Goal: Task Accomplishment & Management: Manage account settings

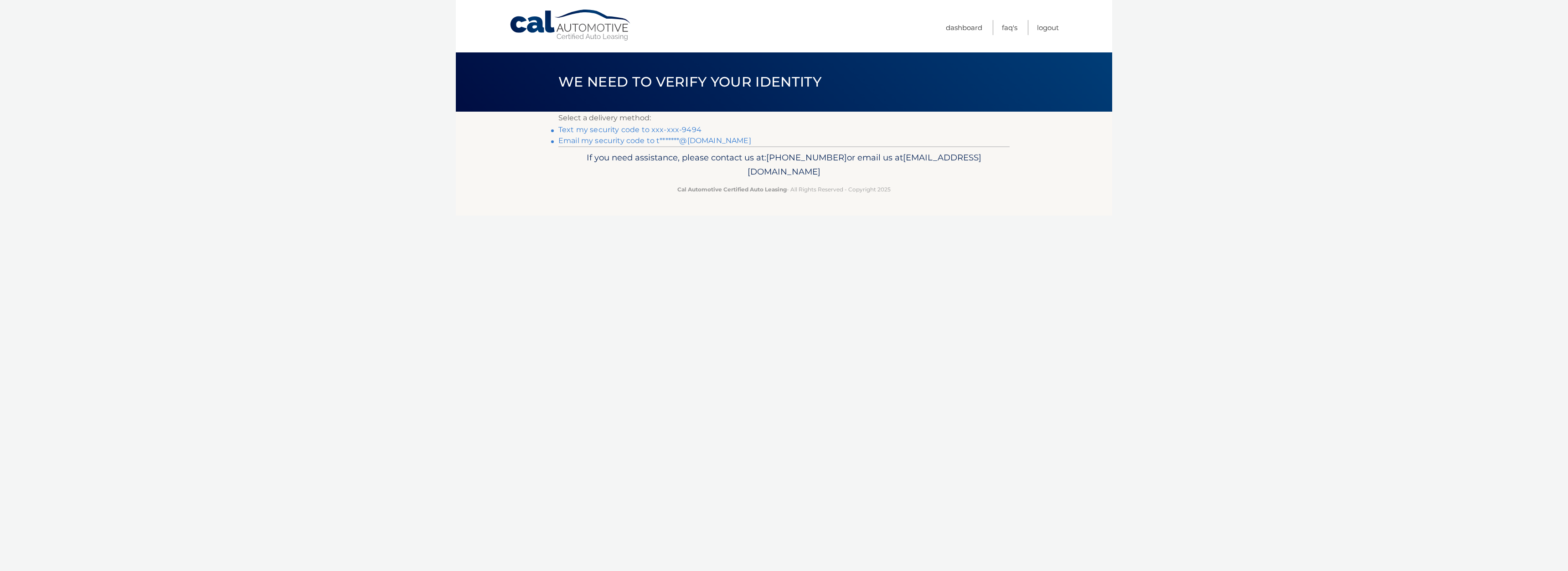
click at [607, 131] on link "Text my security code to xxx-xxx-9494" at bounding box center [630, 129] width 143 height 8
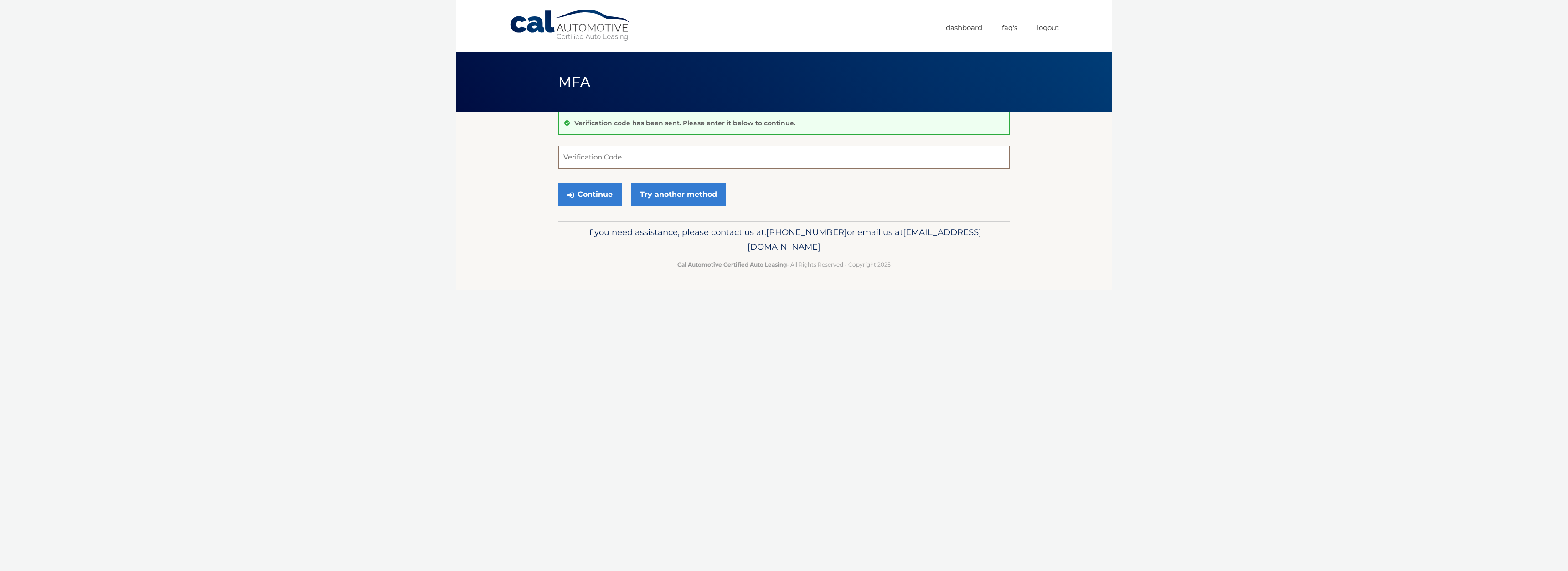
click at [667, 162] on input "Verification Code" at bounding box center [784, 157] width 451 height 23
type input "6"
type input "369954"
click at [571, 199] on button "Continue" at bounding box center [589, 194] width 63 height 23
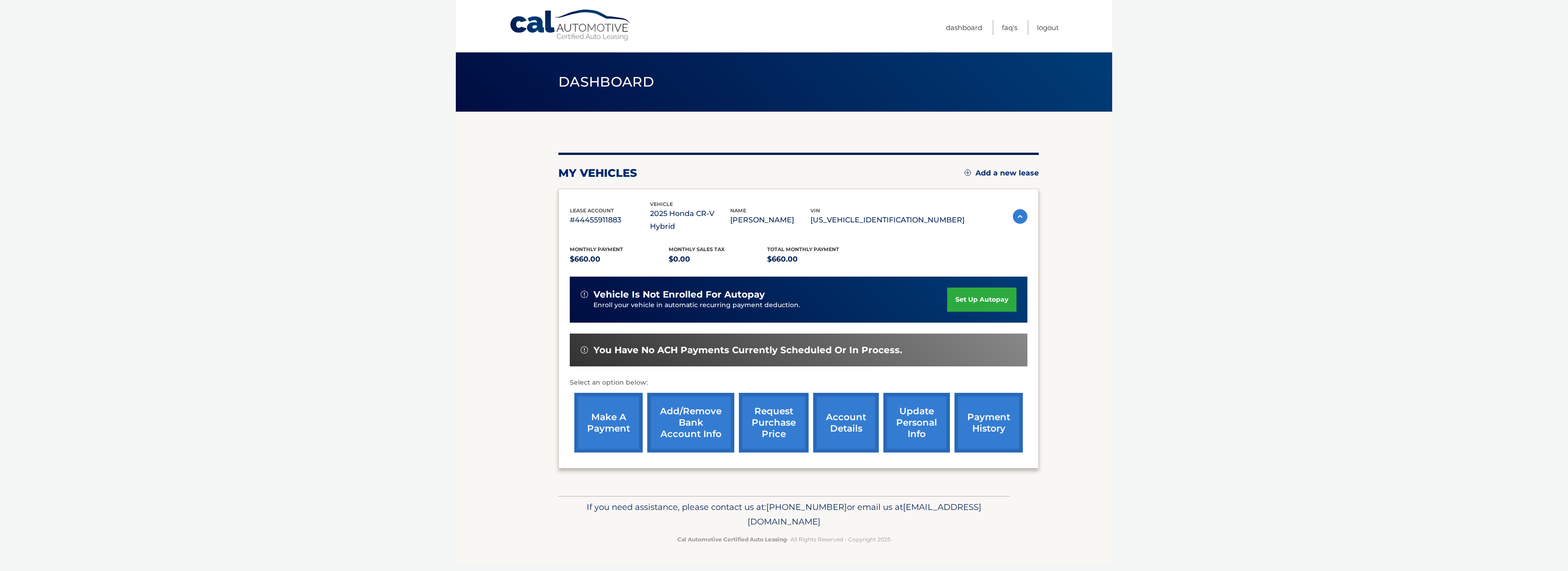
click at [624, 440] on link "make a payment" at bounding box center [608, 423] width 68 height 60
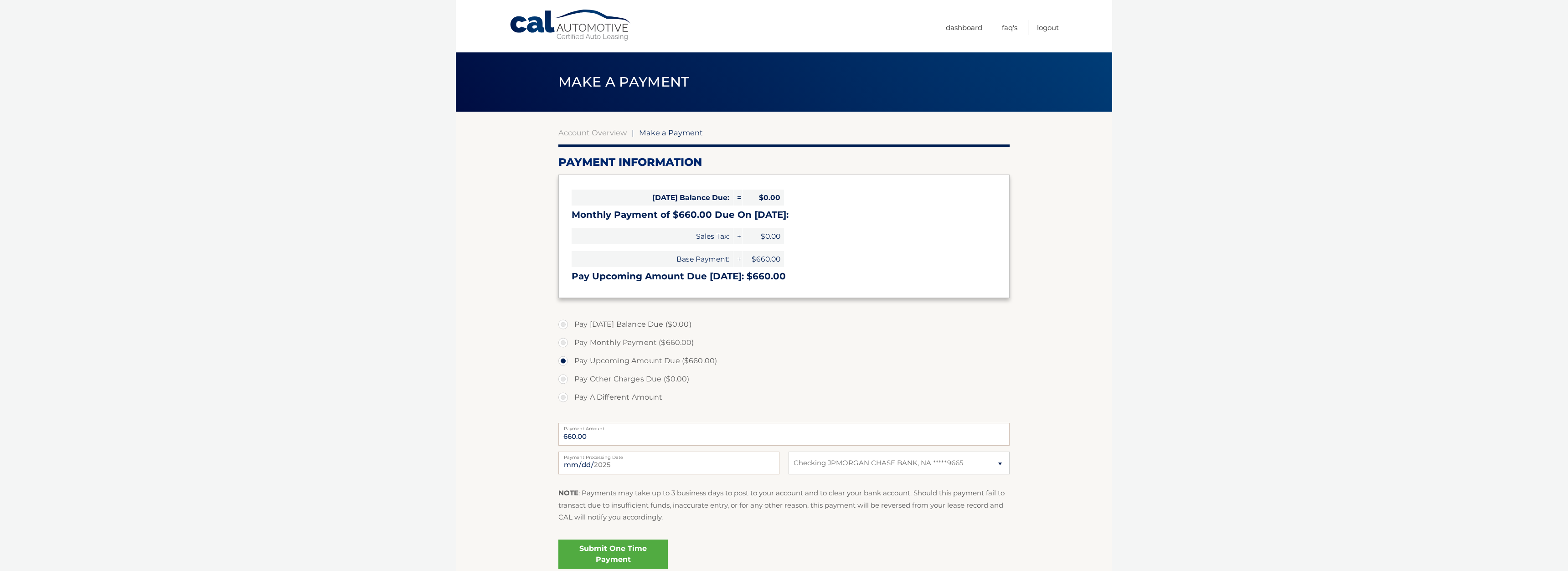
select select "YTQ5ODkwZjktM2RiNy00OTFjLTkwYzUtMWVjMjE3MjQyNWI5"
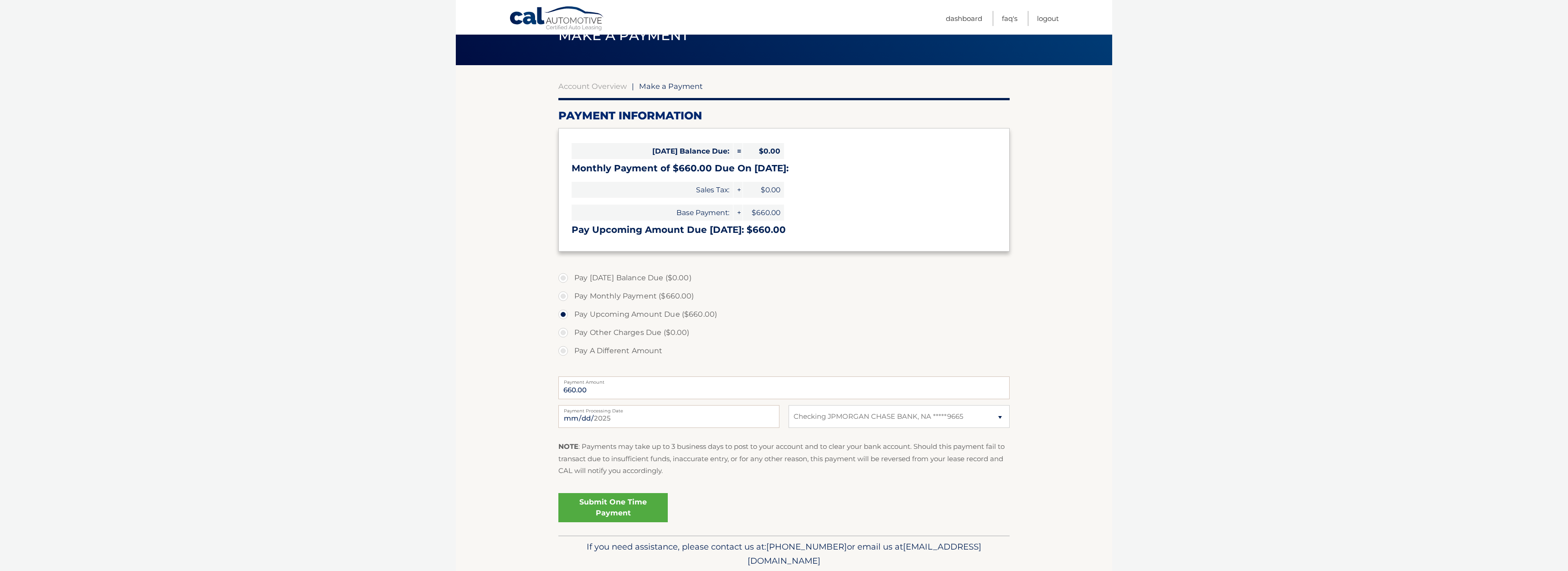
click at [624, 509] on link "Submit One Time Payment" at bounding box center [613, 507] width 109 height 29
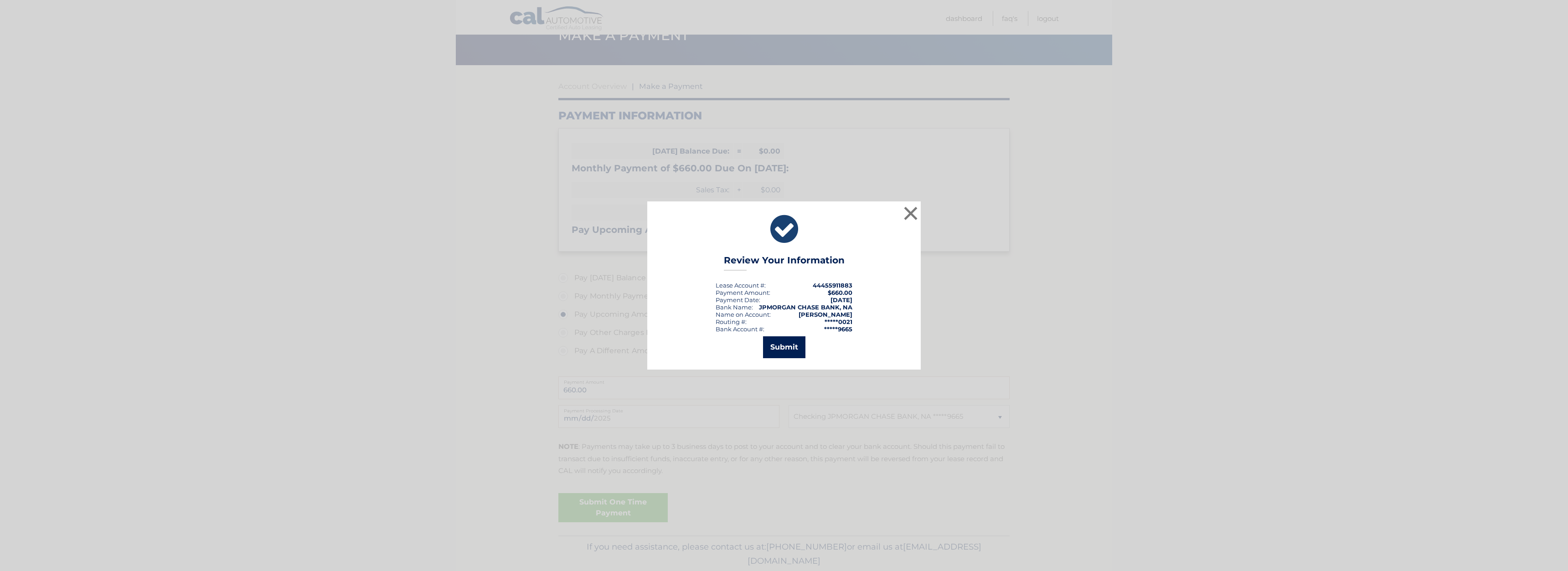
click at [780, 353] on button "Submit" at bounding box center [784, 347] width 42 height 22
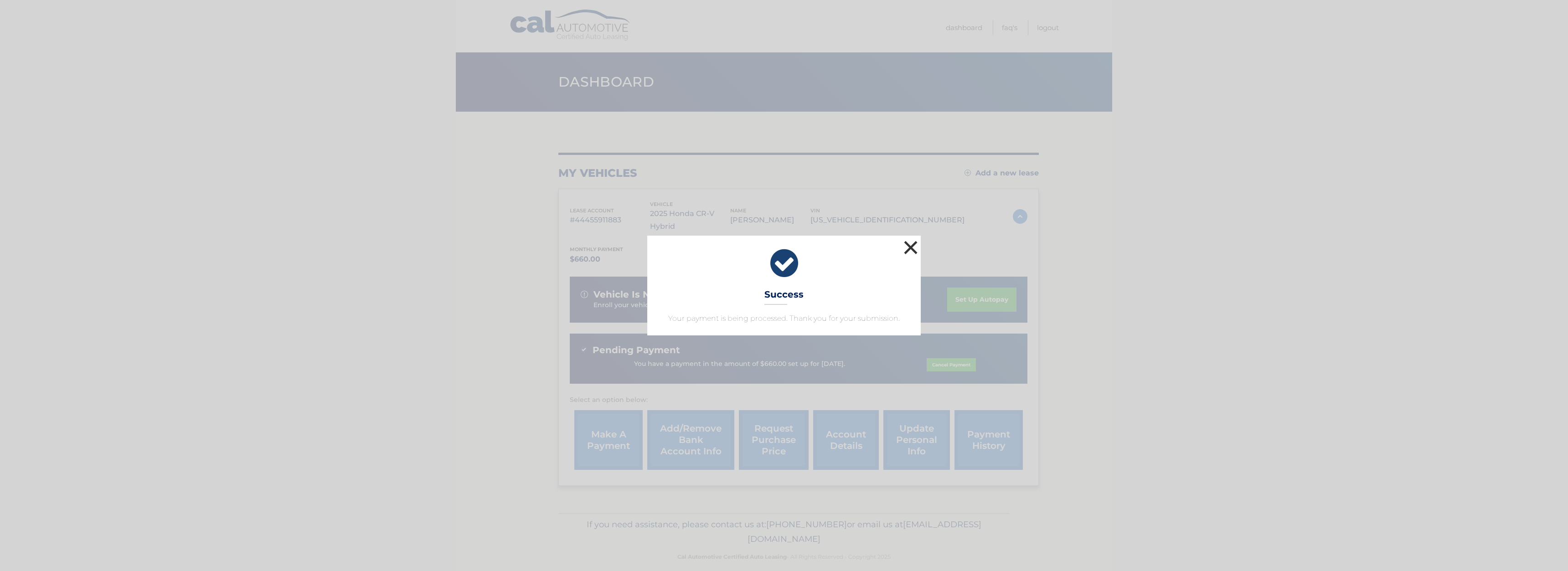
click at [910, 248] on button "×" at bounding box center [910, 248] width 18 height 18
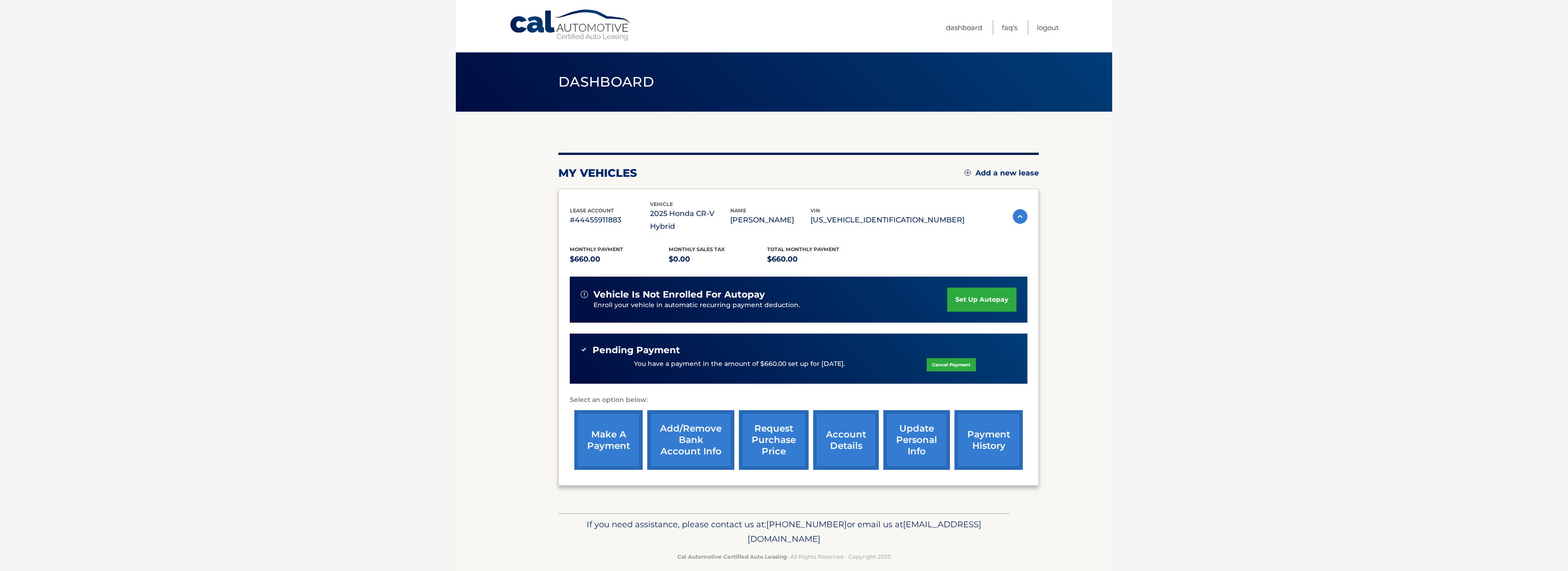
click at [905, 441] on link "update personal info" at bounding box center [916, 440] width 66 height 60
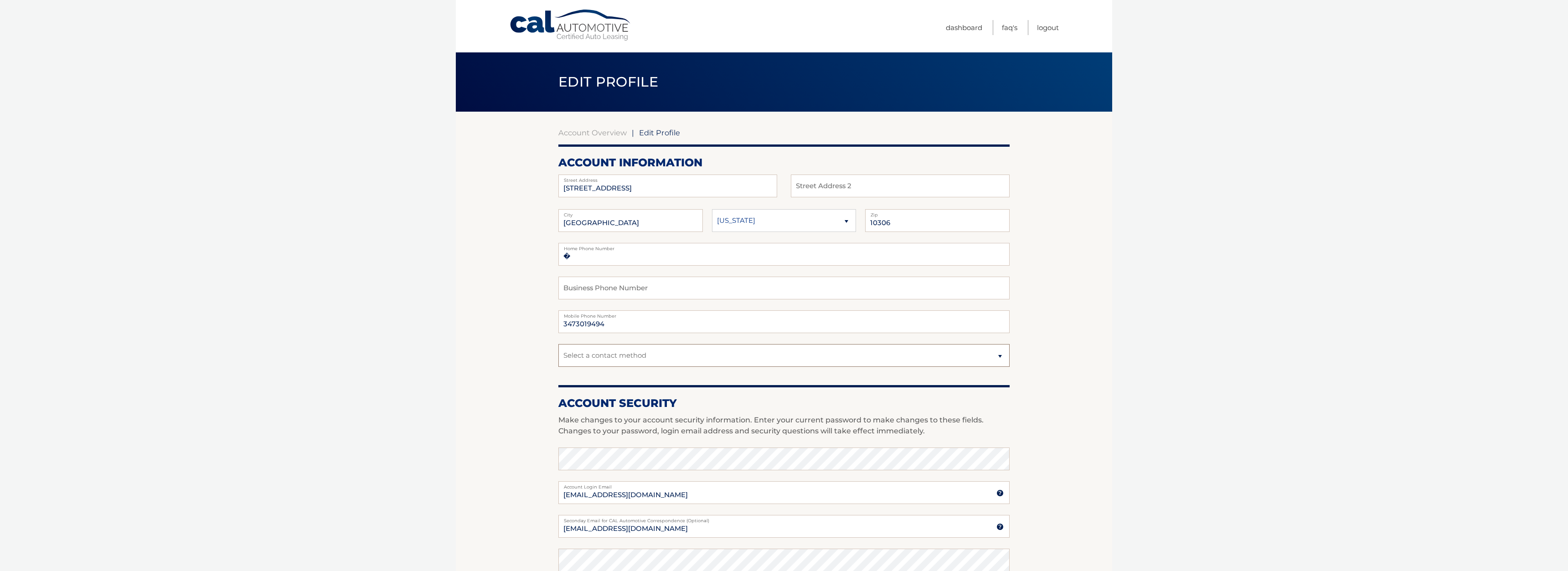
click at [558, 344] on select "Select a contact method Mobile Home" at bounding box center [784, 355] width 451 height 23
select select "1"
click option "Mobile" at bounding box center [0, 0] width 0 height 0
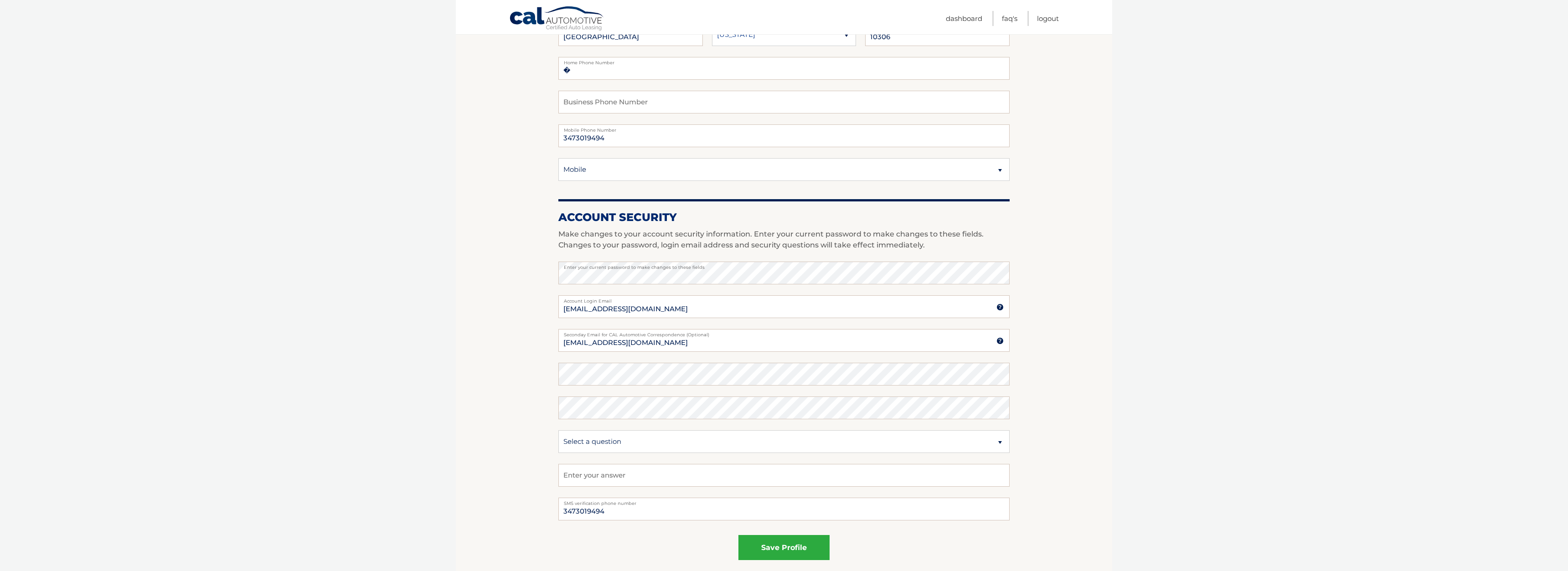
click at [459, 408] on section "Account Overview | Edit Profile account information 156 COLONY AVE Street Addre…" at bounding box center [784, 258] width 656 height 663
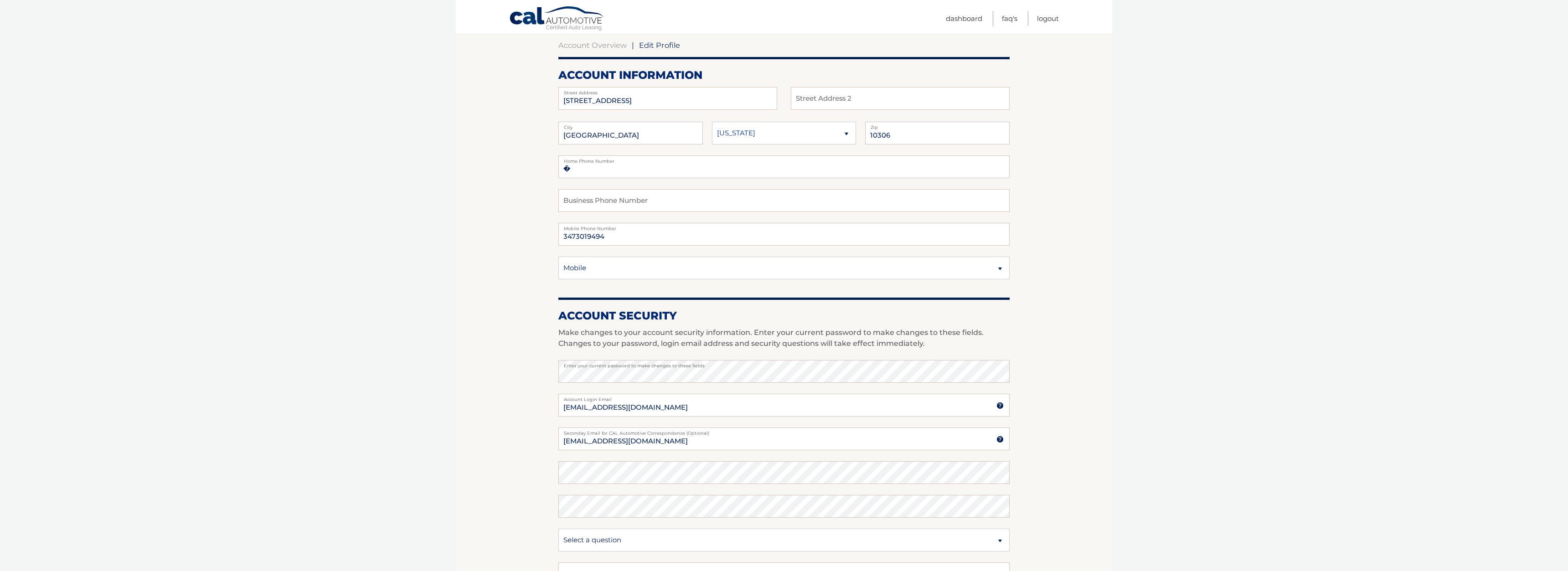
scroll to position [0, 0]
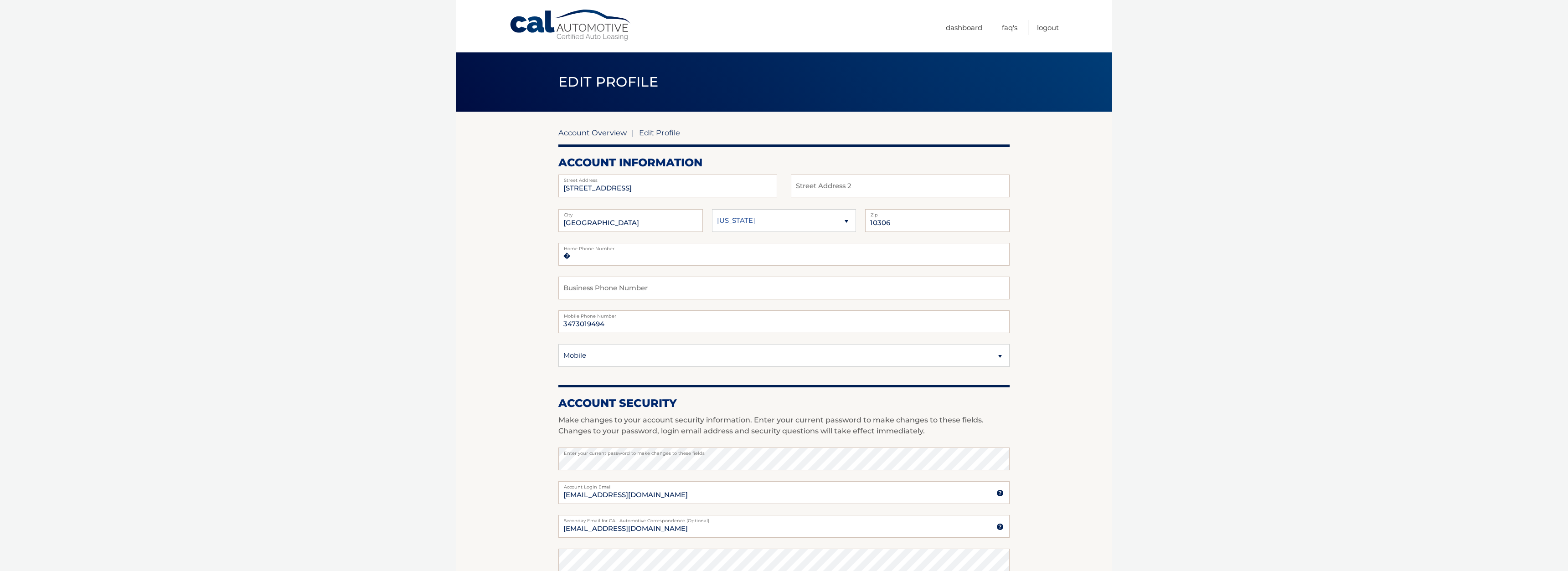
click at [599, 133] on link "Account Overview" at bounding box center [592, 133] width 68 height 9
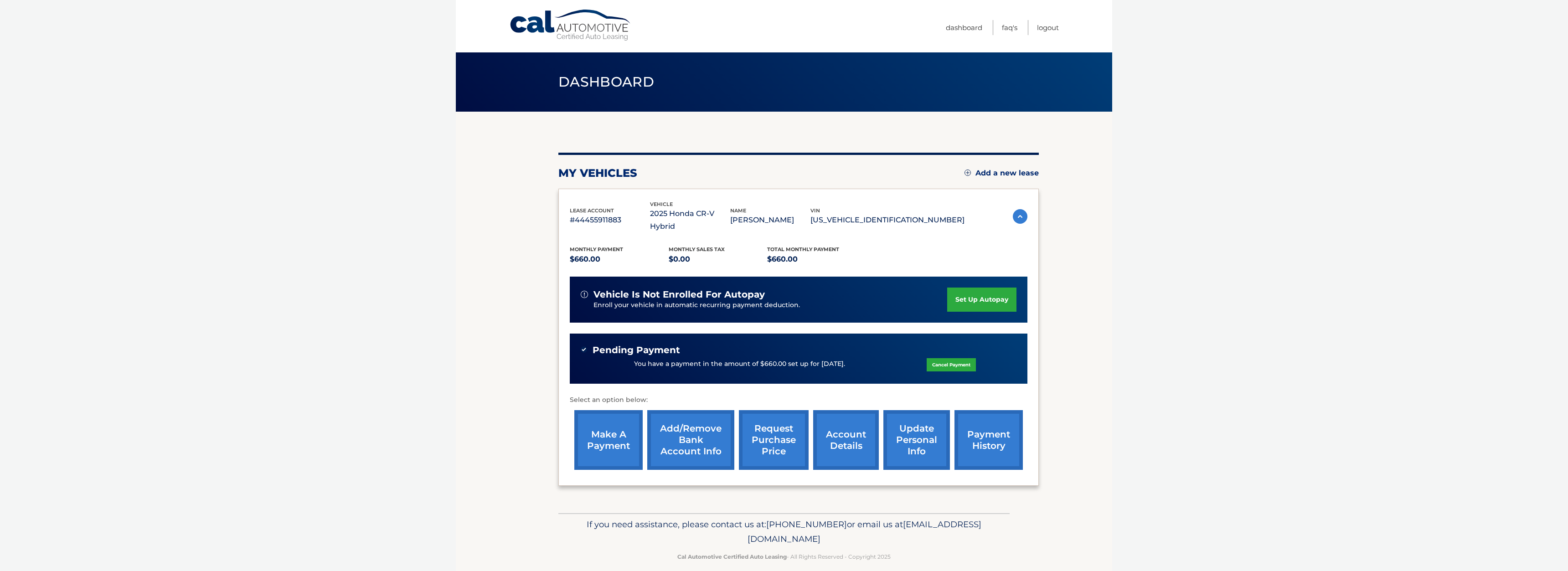
click at [680, 434] on link "Add/Remove bank account info" at bounding box center [691, 440] width 87 height 60
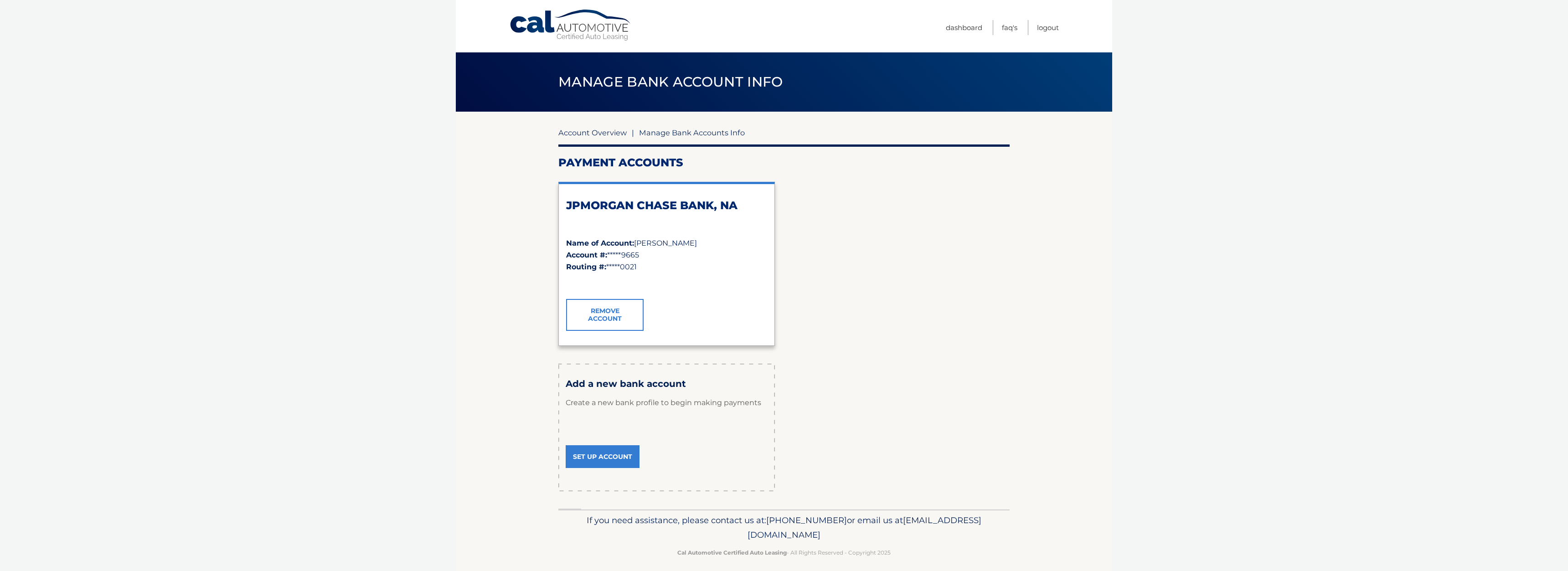
click at [610, 133] on link "Account Overview" at bounding box center [592, 133] width 68 height 9
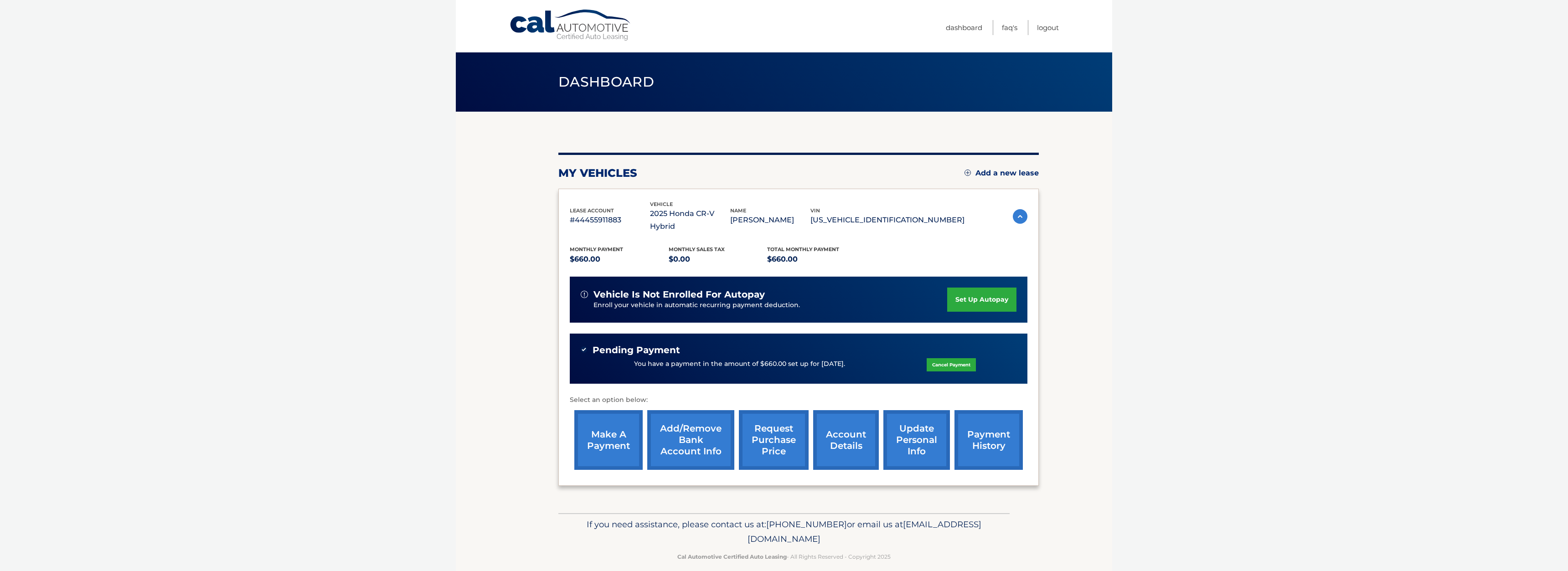
click at [776, 458] on link "request purchase price" at bounding box center [773, 440] width 70 height 60
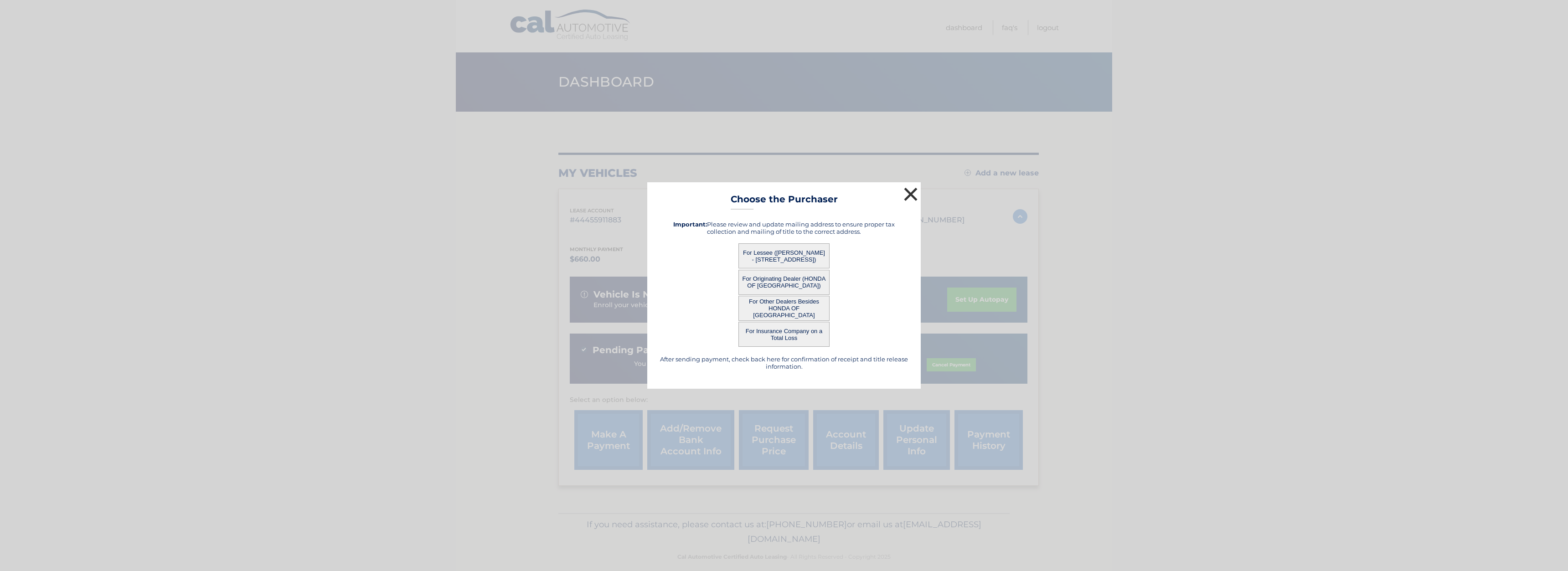
click at [913, 193] on button "×" at bounding box center [910, 194] width 18 height 18
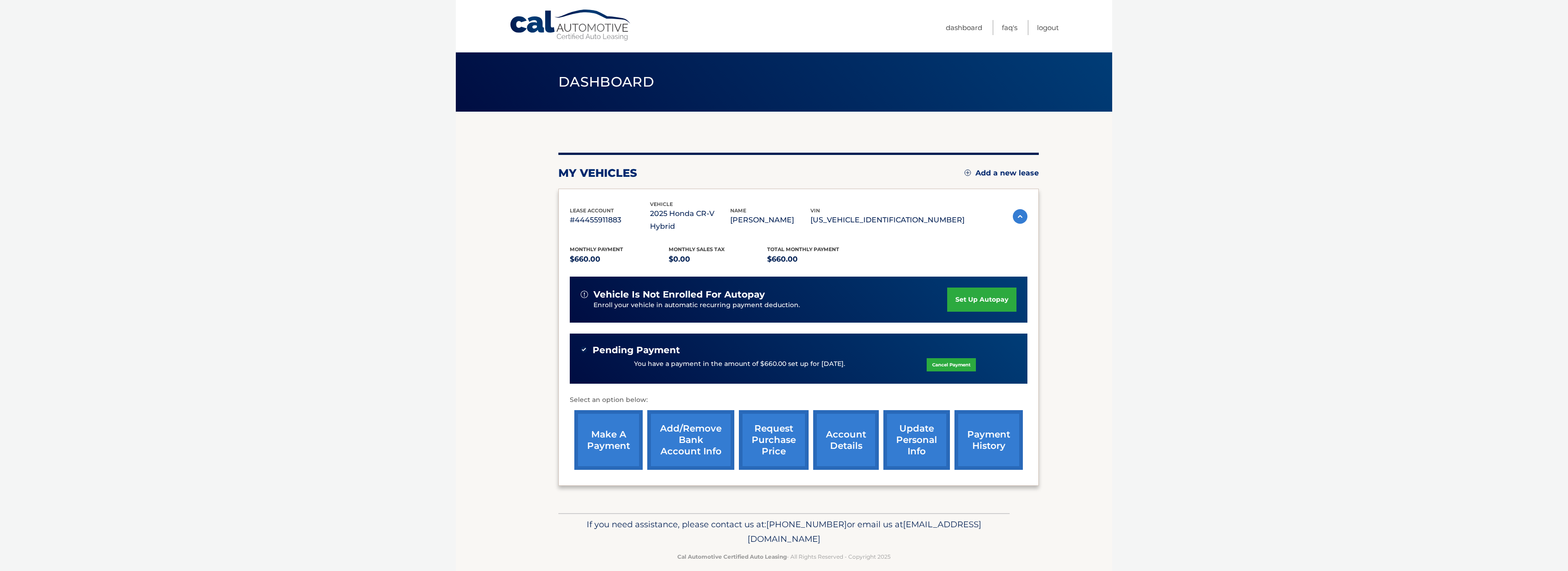
click at [827, 443] on link "account details" at bounding box center [845, 440] width 66 height 60
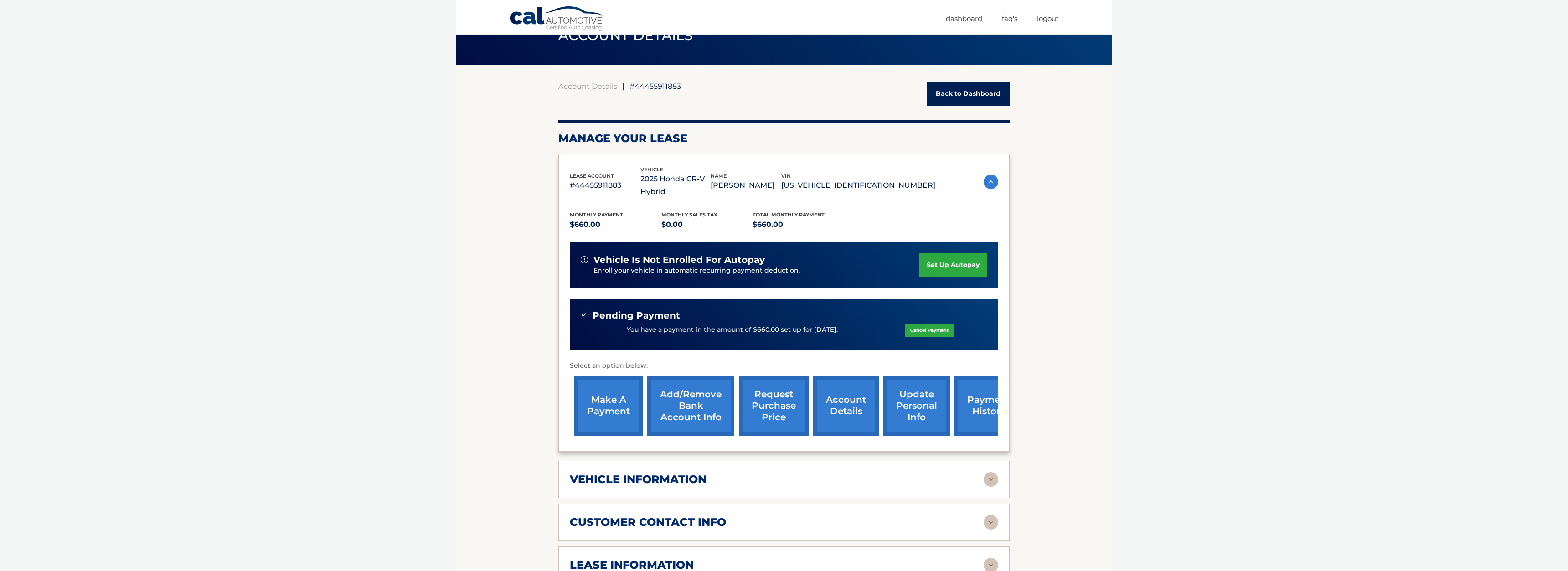
scroll to position [93, 0]
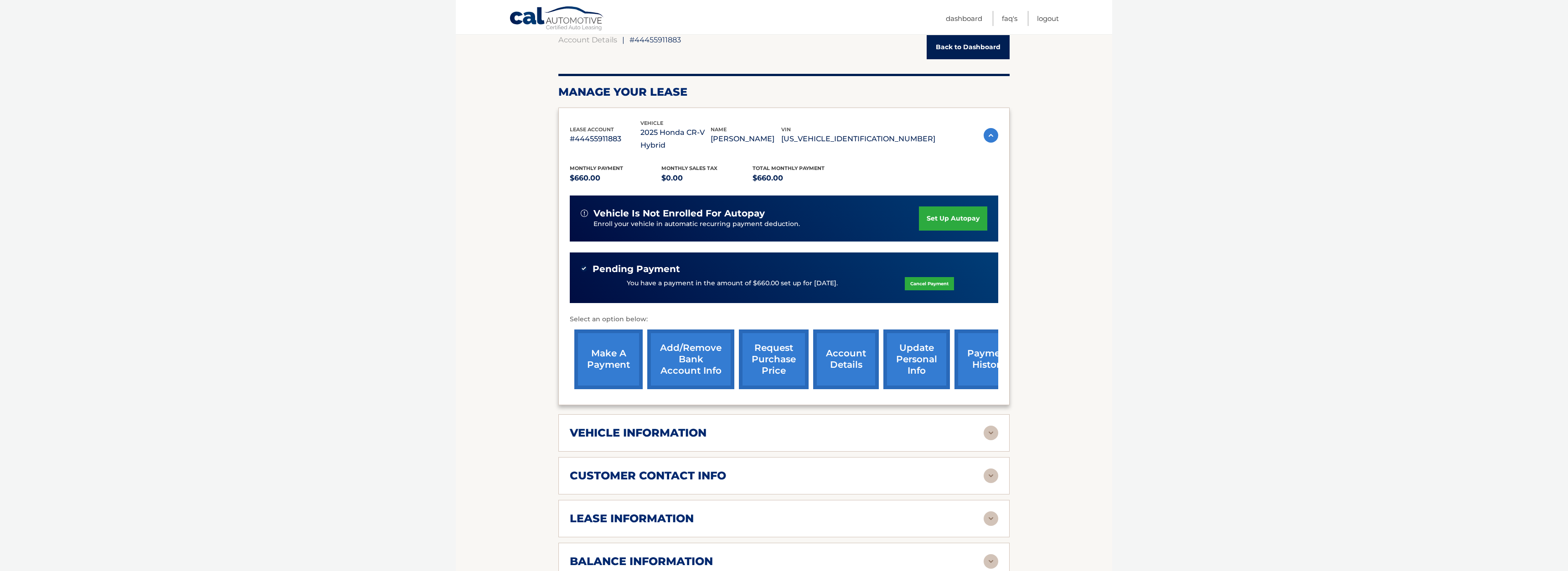
click at [900, 374] on link "update personal info" at bounding box center [916, 360] width 66 height 60
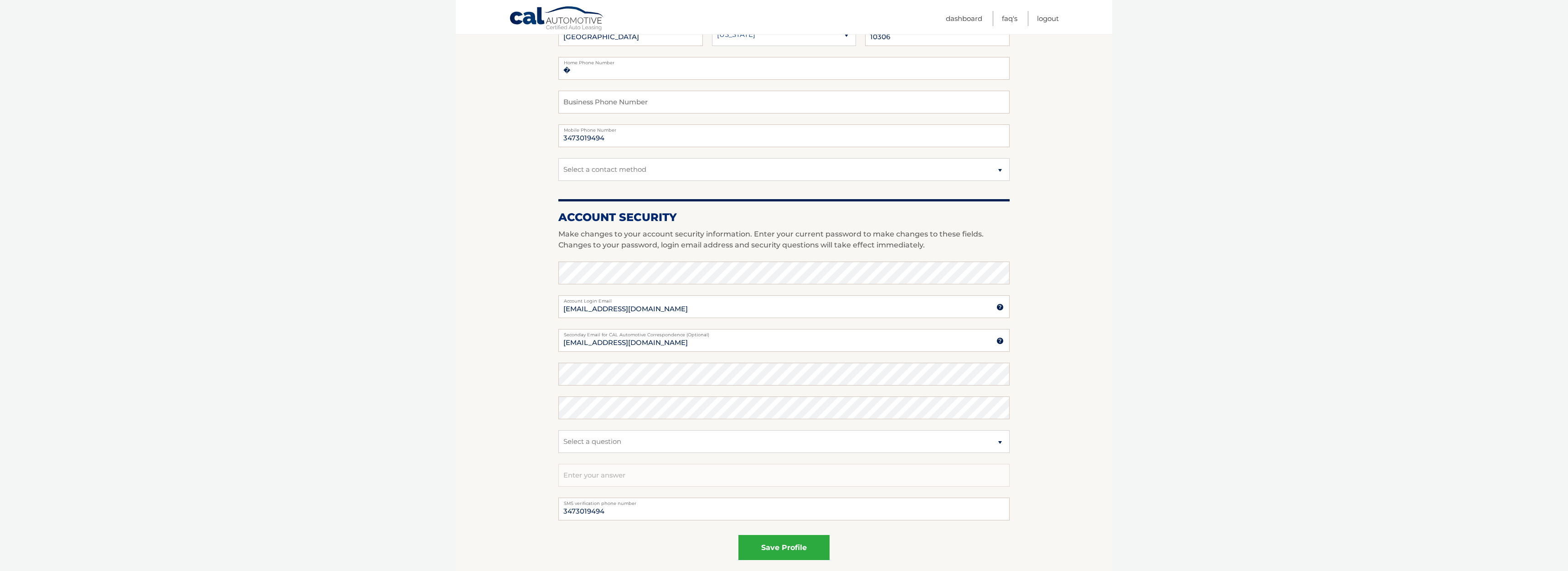
scroll to position [273, 0]
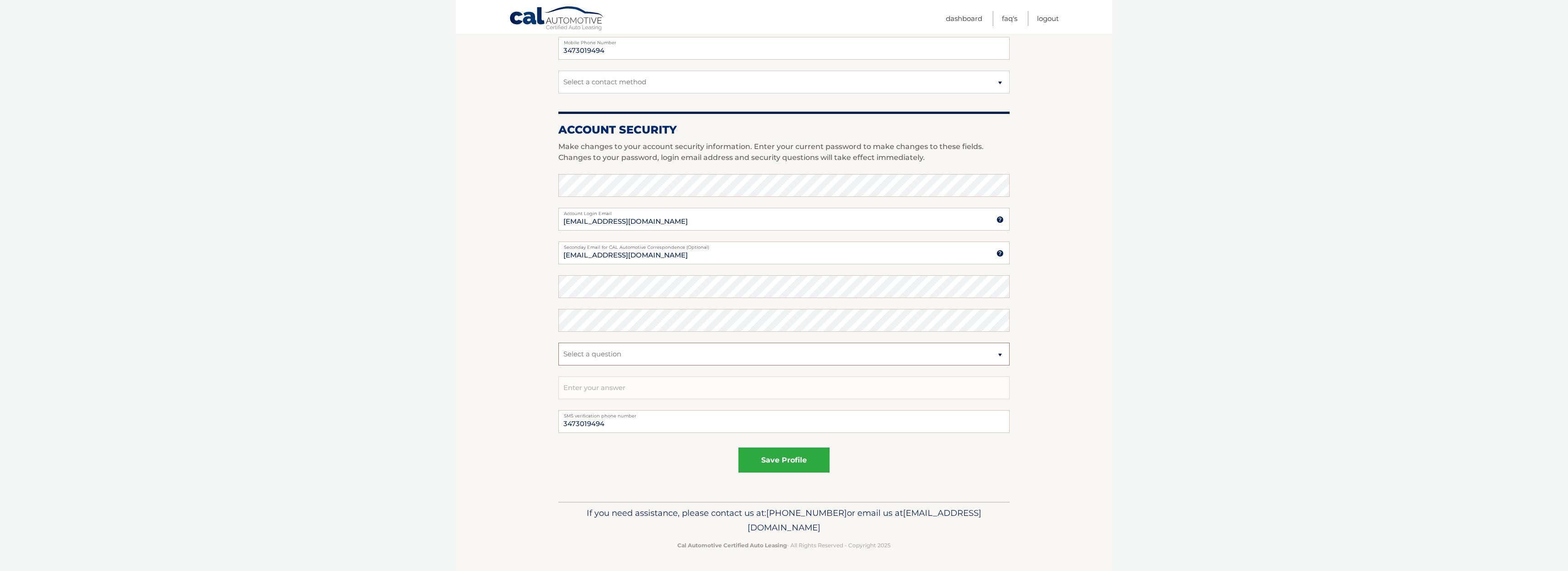
click at [558, 343] on select "Select a question What was the name of your elementary school? What is your mot…" at bounding box center [784, 354] width 451 height 23
click at [727, 353] on select "Select a question What was the name of your elementary school? What is your mot…" at bounding box center [784, 354] width 451 height 23
click at [558, 343] on select "Select a question What was the name of your elementary school? What is your mot…" at bounding box center [784, 354] width 451 height 23
click at [518, 356] on section "Account Overview | Edit Profile account information 156 COLONY AVE Street Addre…" at bounding box center [784, 170] width 656 height 663
click at [638, 392] on input "text" at bounding box center [784, 388] width 451 height 23
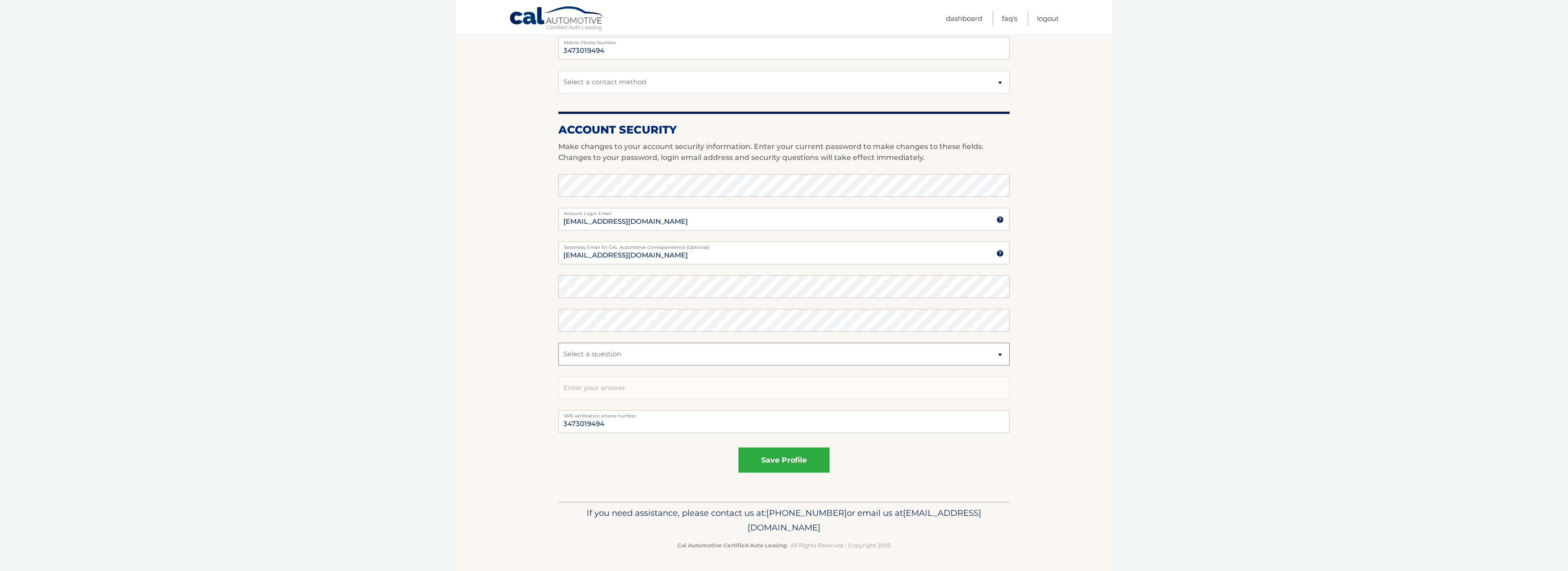
click at [558, 343] on select "Select a question What was the name of your elementary school? What is your mot…" at bounding box center [784, 354] width 451 height 23
click at [501, 442] on section "Account Overview | Edit Profile account information 156 COLONY AVE Street Addre…" at bounding box center [784, 170] width 656 height 663
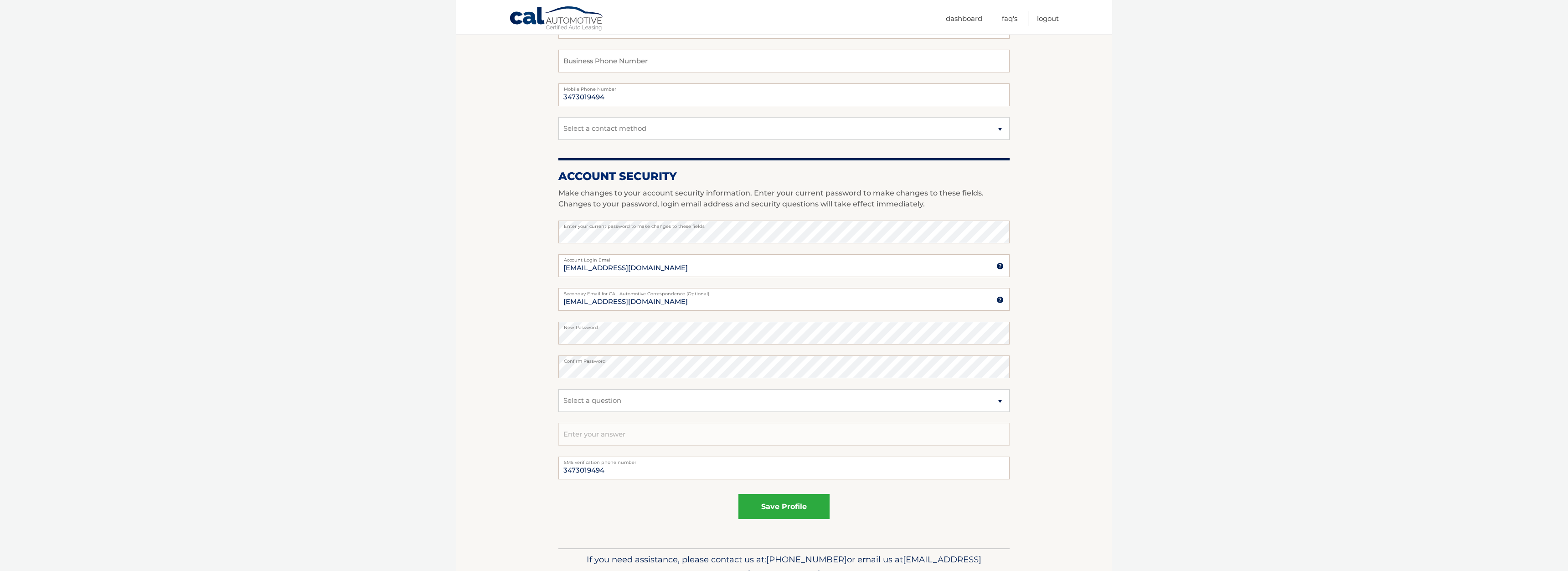
click at [507, 416] on section "Account Overview | Edit Profile account information 156 COLONY AVE Street Addre…" at bounding box center [784, 217] width 656 height 663
click at [558, 389] on select "Select a question What was the name of your elementary school? What is your mot…" at bounding box center [784, 400] width 451 height 23
select select "2"
click option "What is your mother’s maiden name?" at bounding box center [0, 0] width 0 height 0
click at [687, 436] on input "text" at bounding box center [784, 434] width 451 height 23
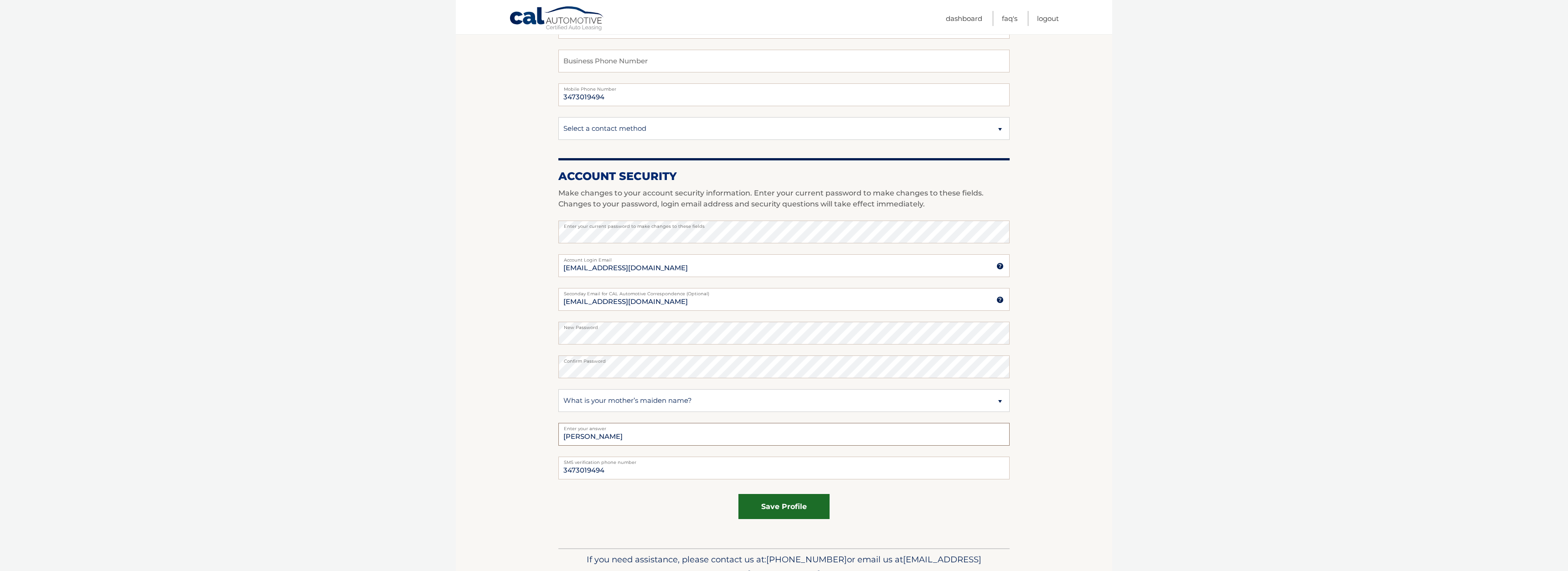
type input "lam"
click at [817, 507] on button "save profile" at bounding box center [784, 507] width 91 height 25
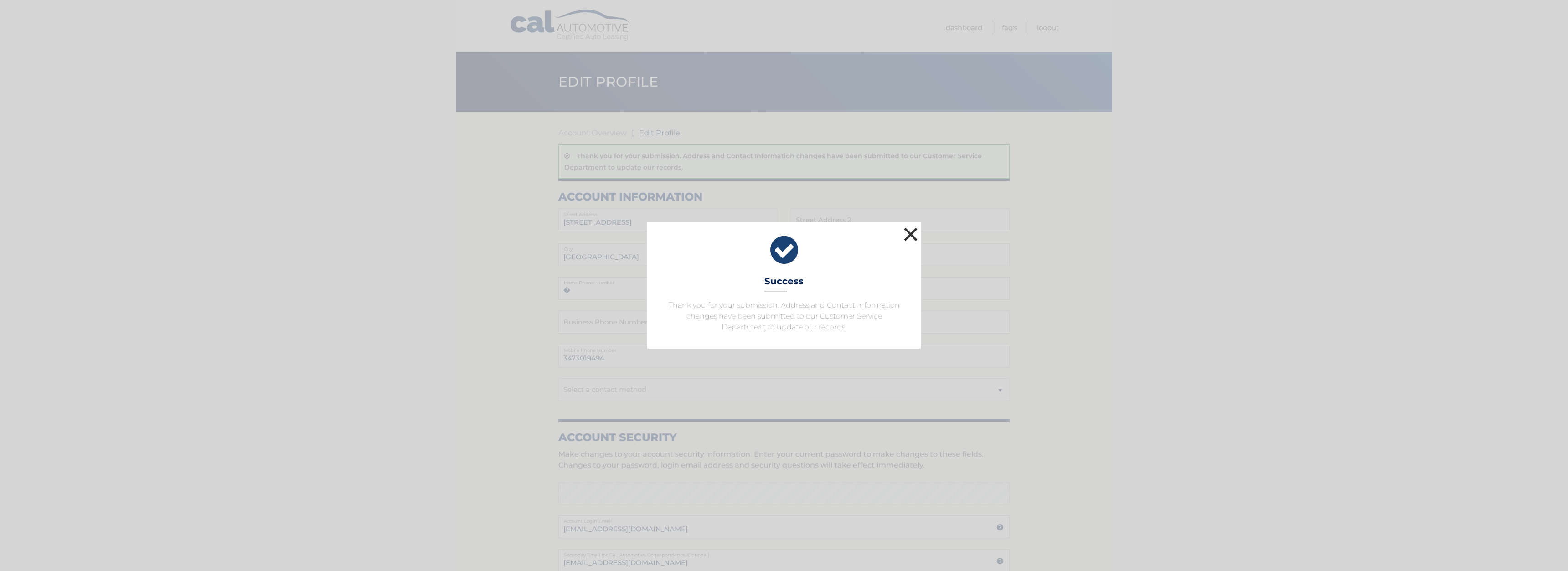
click at [908, 237] on button "×" at bounding box center [910, 234] width 18 height 18
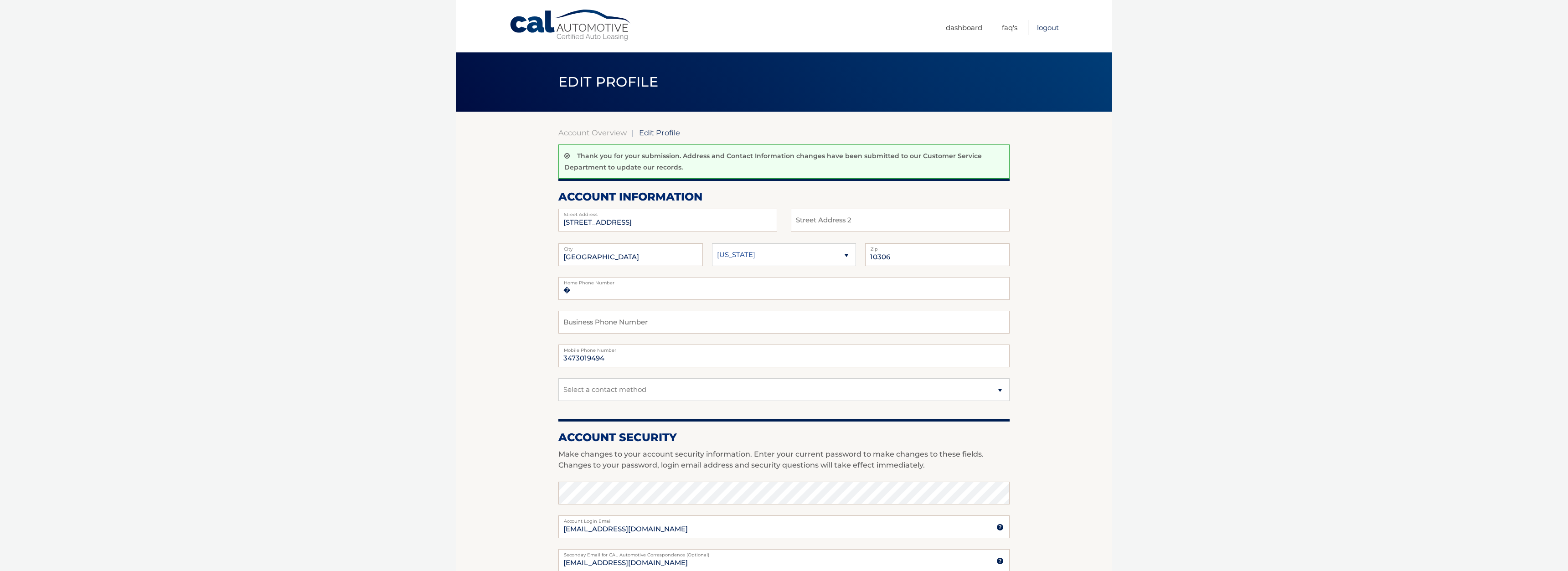
click at [1039, 28] on link "Logout" at bounding box center [1048, 27] width 22 height 15
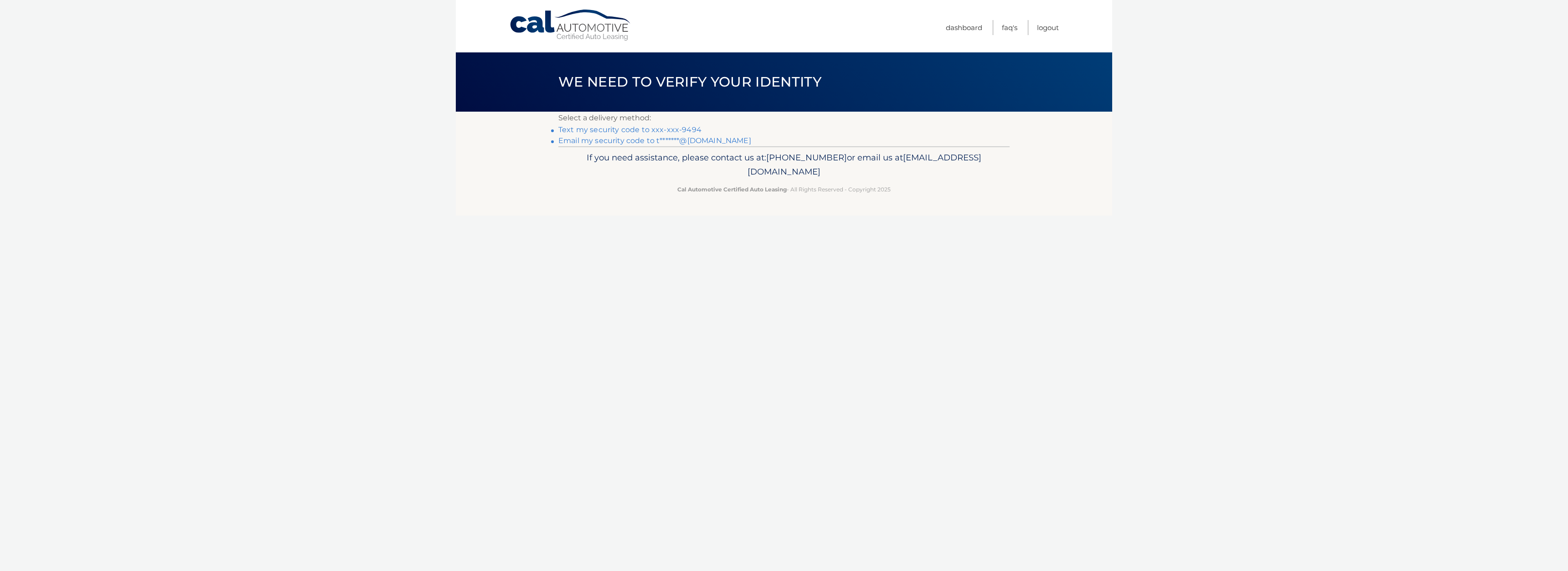
click at [678, 130] on link "Text my security code to xxx-xxx-9494" at bounding box center [630, 129] width 143 height 8
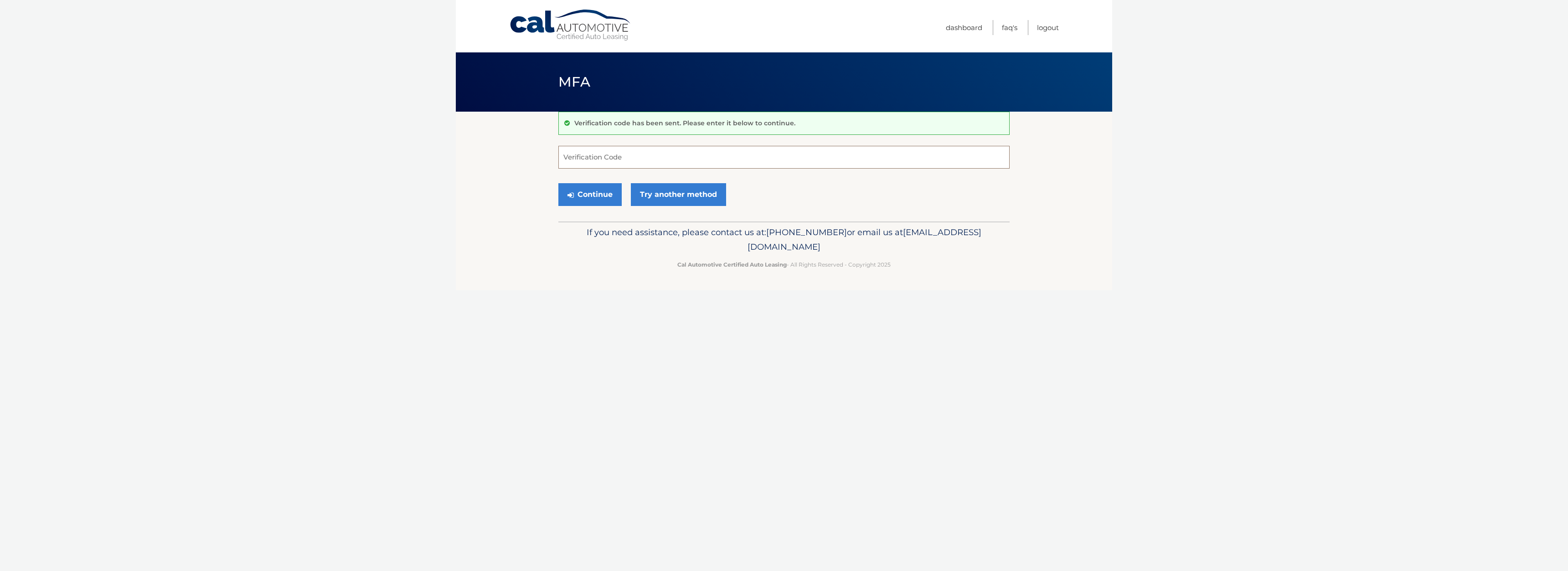
click at [642, 160] on input "Verification Code" at bounding box center [784, 157] width 451 height 23
type input "918824"
click at [594, 198] on button "Continue" at bounding box center [589, 194] width 63 height 23
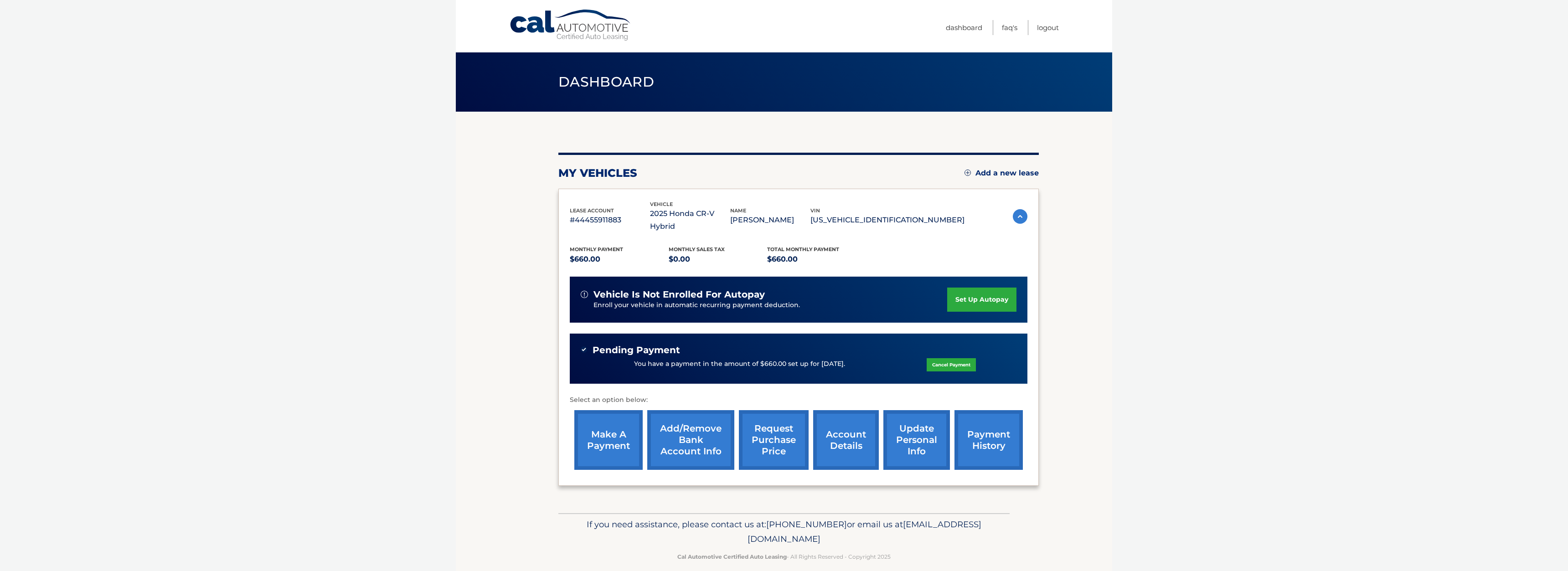
click at [822, 440] on link "account details" at bounding box center [845, 440] width 66 height 60
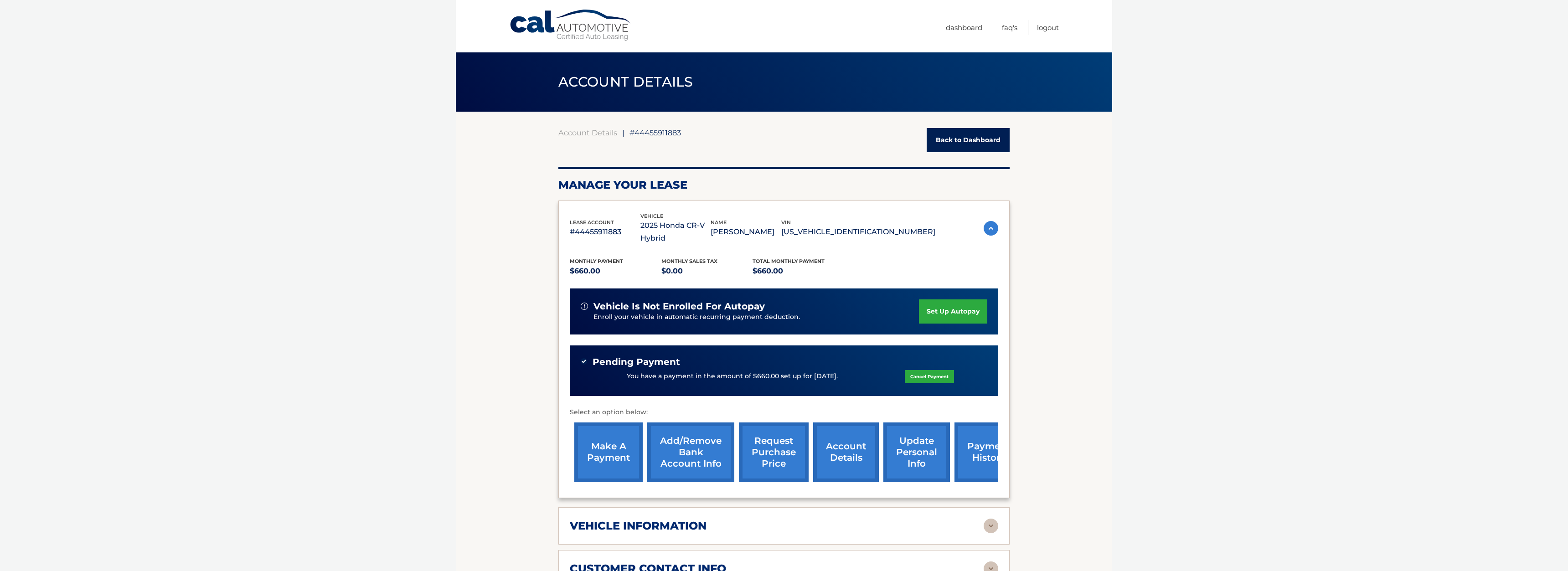
click at [983, 137] on link "Back to Dashboard" at bounding box center [968, 140] width 83 height 24
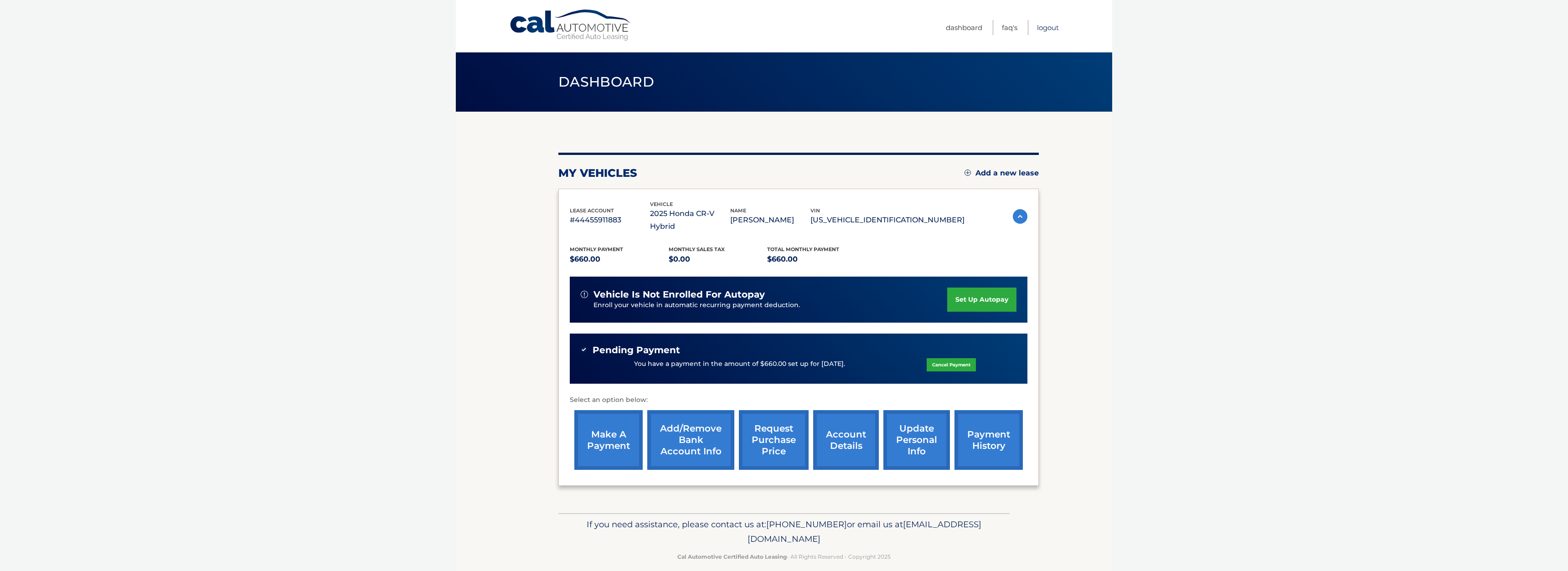
click at [1049, 28] on link "Logout" at bounding box center [1048, 27] width 22 height 15
